Goal: Task Accomplishment & Management: Manage account settings

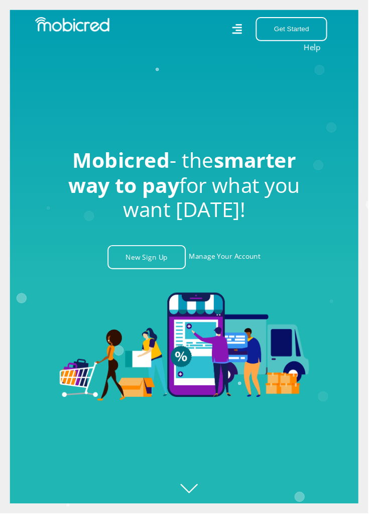
scroll to position [0, 1356]
click at [218, 276] on link "Manage Your Account" at bounding box center [231, 264] width 74 height 25
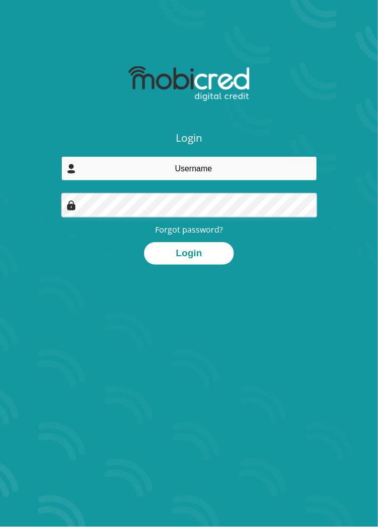
click at [133, 169] on input "email" at bounding box center [189, 168] width 256 height 25
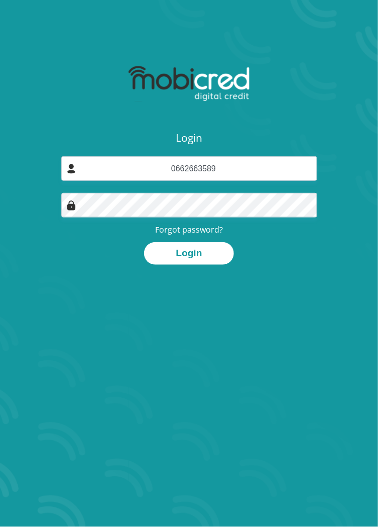
click at [168, 258] on button "Login" at bounding box center [188, 253] width 89 height 23
click at [78, 253] on div "Login" at bounding box center [189, 253] width 256 height 23
click at [171, 259] on button "Login" at bounding box center [188, 253] width 89 height 23
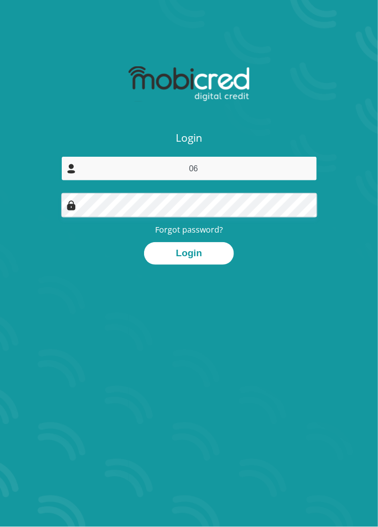
type input "0"
